Goal: Task Accomplishment & Management: Manage account settings

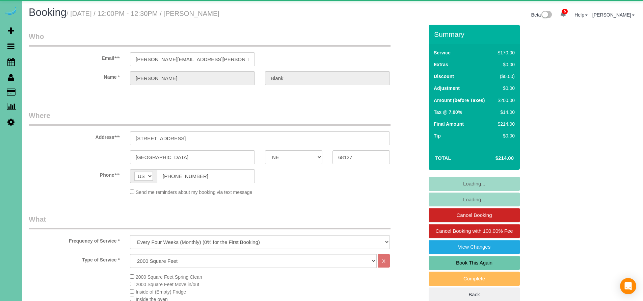
select select "NE"
select select "number:36"
select select "number:41"
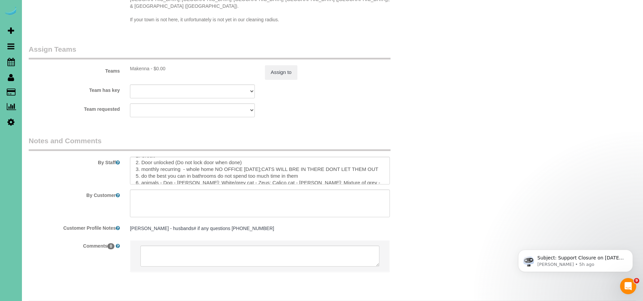
scroll to position [35, 0]
click at [264, 157] on textarea at bounding box center [260, 171] width 260 height 28
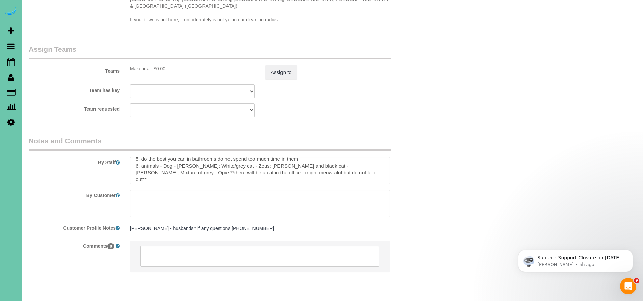
scroll to position [37, 0]
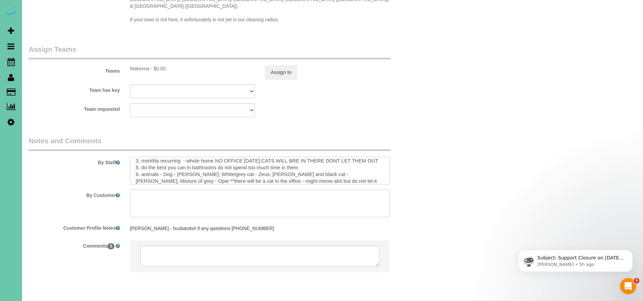
click at [310, 157] on textarea at bounding box center [260, 171] width 260 height 28
click at [309, 157] on textarea at bounding box center [260, 171] width 260 height 28
click at [282, 157] on textarea at bounding box center [260, 171] width 260 height 28
click at [285, 157] on textarea at bounding box center [260, 171] width 260 height 28
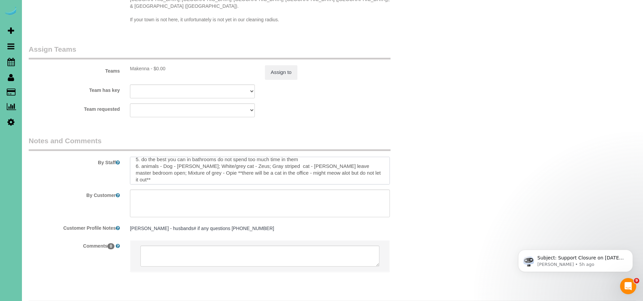
scroll to position [35, 0]
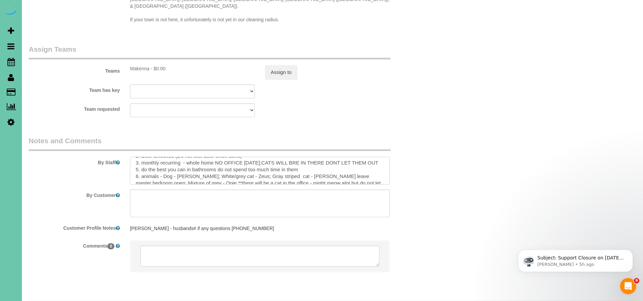
drag, startPoint x: 277, startPoint y: 157, endPoint x: 248, endPoint y: 155, distance: 28.4
click at [248, 157] on textarea at bounding box center [260, 171] width 260 height 28
click at [357, 158] on textarea at bounding box center [260, 171] width 260 height 28
click at [344, 157] on textarea at bounding box center [260, 171] width 260 height 28
click at [370, 157] on textarea at bounding box center [260, 171] width 260 height 28
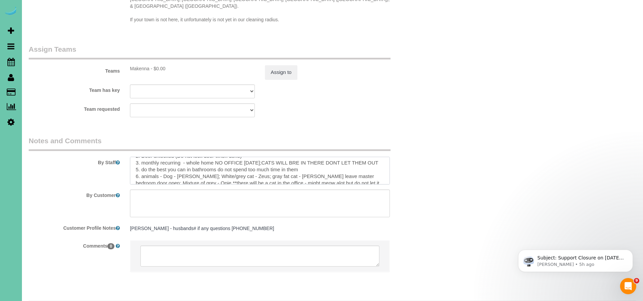
click at [368, 158] on textarea at bounding box center [260, 171] width 260 height 28
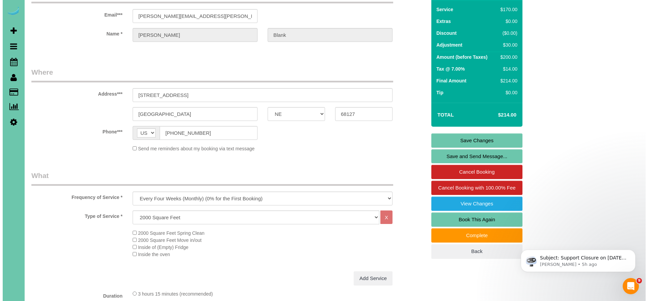
scroll to position [0, 0]
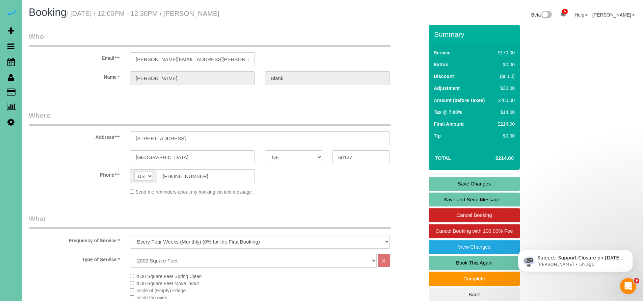
type textarea "** always call if you are ahead of schedule DO NOT ARRIVE EARLY UNLESS SHE SAYS…"
click at [487, 182] on link "Save Changes" at bounding box center [474, 184] width 91 height 14
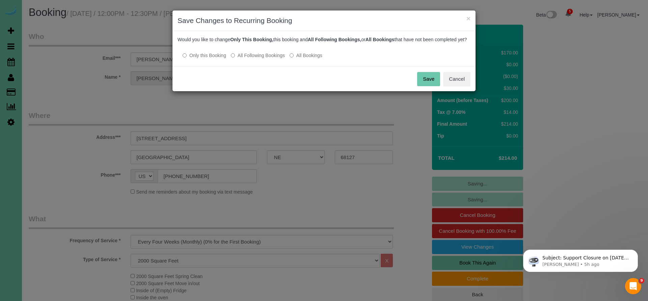
click at [429, 83] on button "Save" at bounding box center [428, 79] width 23 height 14
